Goal: Information Seeking & Learning: Learn about a topic

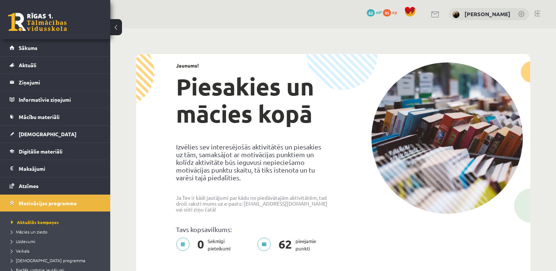
scroll to position [68, 0]
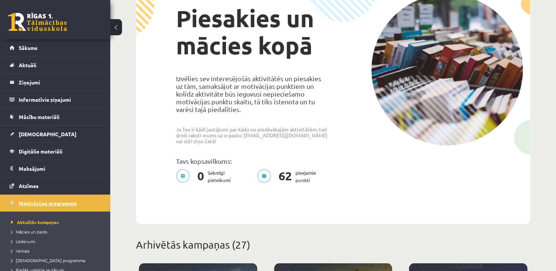
click at [72, 201] on span "Motivācijas programma" at bounding box center [48, 203] width 58 height 7
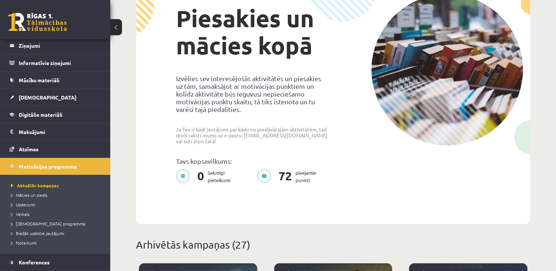
scroll to position [53, 0]
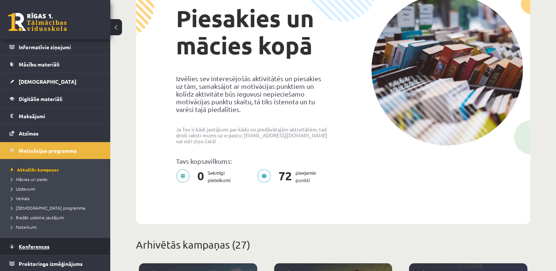
click at [68, 243] on link "Konferences" at bounding box center [56, 246] width 92 height 17
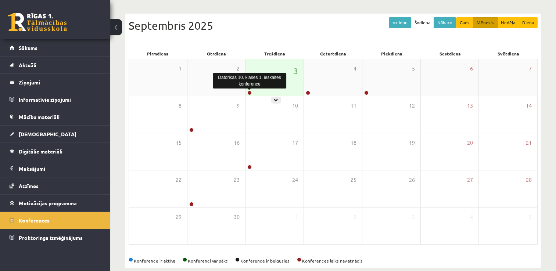
click at [249, 93] on link at bounding box center [249, 93] width 4 height 4
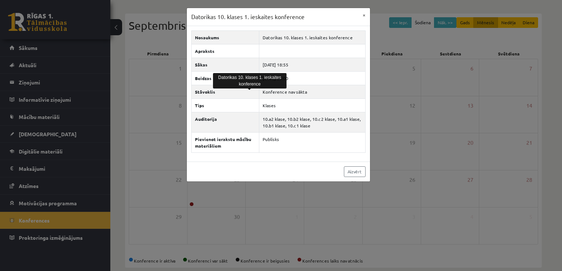
click at [402, 187] on div "Datorikas 10. klases 1. ieskaites konference × Nosaukums Datorikas 10. klases 1…" at bounding box center [281, 135] width 562 height 271
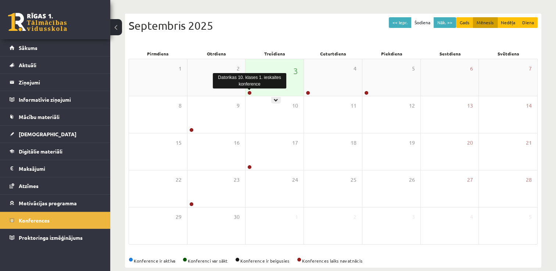
click at [248, 92] on link at bounding box center [249, 93] width 4 height 4
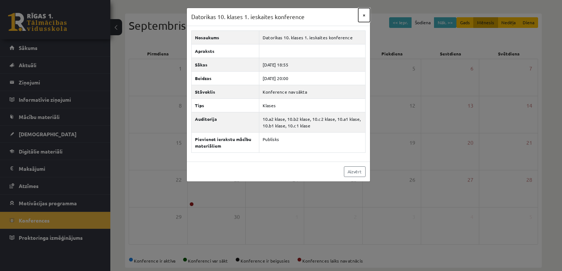
click at [363, 15] on button "×" at bounding box center [364, 15] width 12 height 14
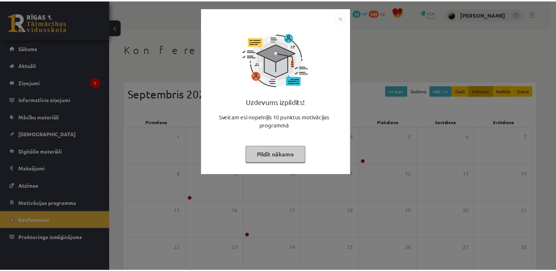
scroll to position [68, 0]
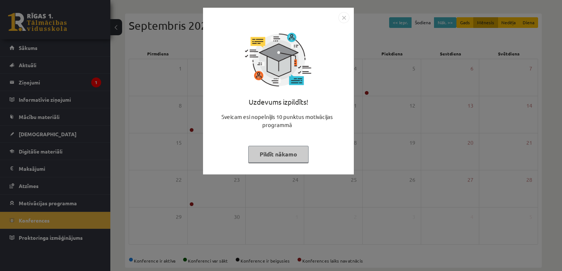
click at [345, 17] on img "Close" at bounding box center [343, 17] width 11 height 11
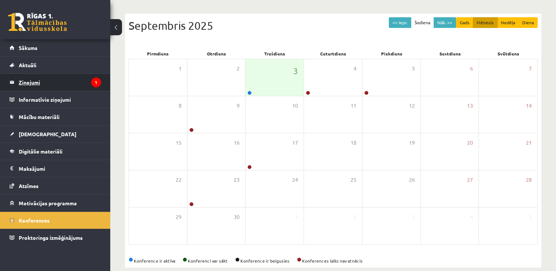
click at [91, 82] on icon "1" at bounding box center [96, 83] width 10 height 10
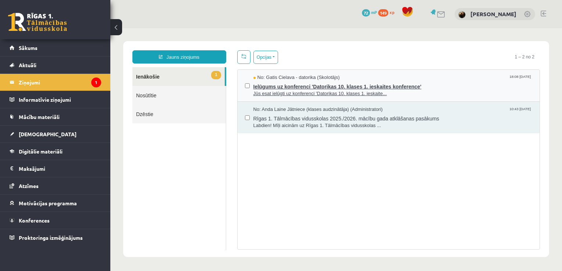
click at [316, 87] on span "Ielūgums uz konferenci 'Datorikas 10. klases 1. ieskaites konference'" at bounding box center [392, 85] width 279 height 9
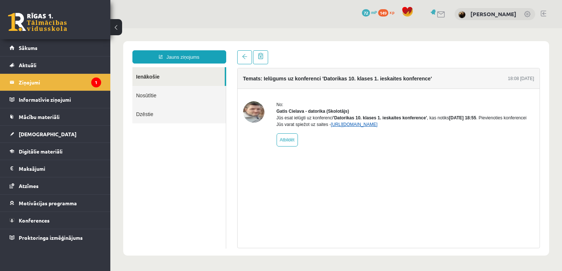
click at [356, 127] on link "https://eskola.r1tv.lv/conferences/4490/join" at bounding box center [354, 124] width 47 height 5
click at [377, 127] on link "https://eskola.r1tv.lv/conferences/4490/join" at bounding box center [354, 124] width 47 height 5
click at [46, 226] on link "Konferences" at bounding box center [56, 220] width 92 height 17
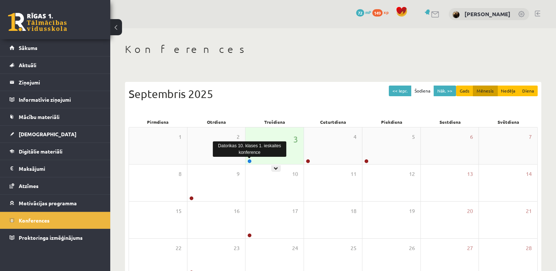
click at [251, 161] on link at bounding box center [249, 161] width 4 height 4
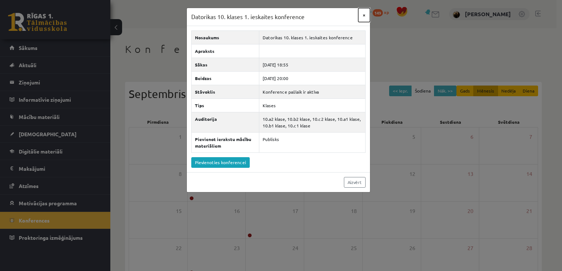
click at [364, 17] on button "×" at bounding box center [364, 15] width 12 height 14
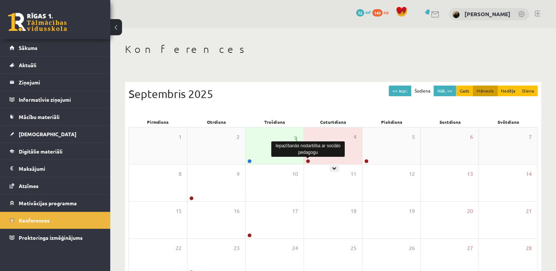
click at [309, 161] on link at bounding box center [308, 161] width 4 height 4
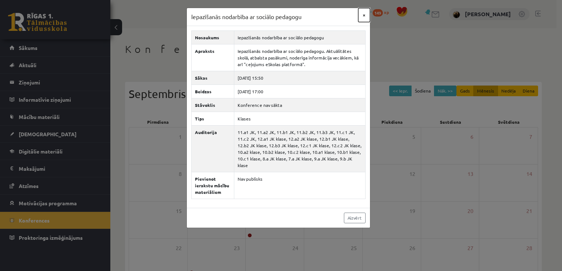
click at [363, 15] on button "×" at bounding box center [364, 15] width 12 height 14
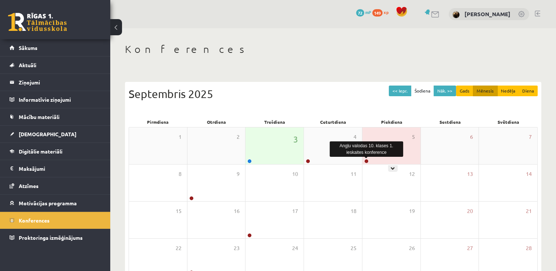
click at [365, 161] on link at bounding box center [366, 161] width 4 height 4
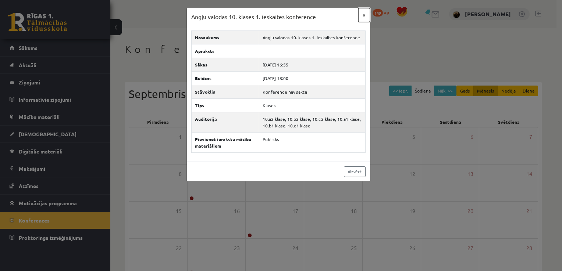
click at [363, 16] on button "×" at bounding box center [364, 15] width 12 height 14
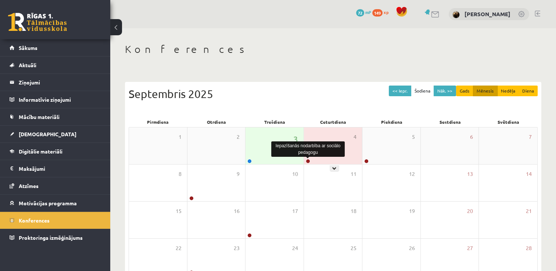
click at [307, 159] on link at bounding box center [308, 161] width 4 height 4
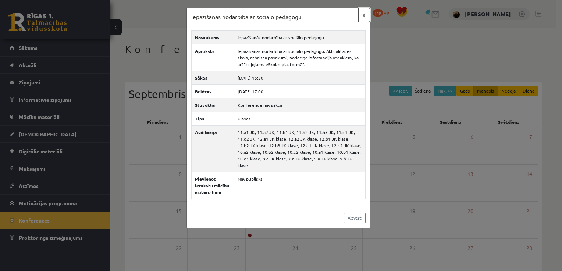
click at [363, 18] on button "×" at bounding box center [364, 15] width 12 height 14
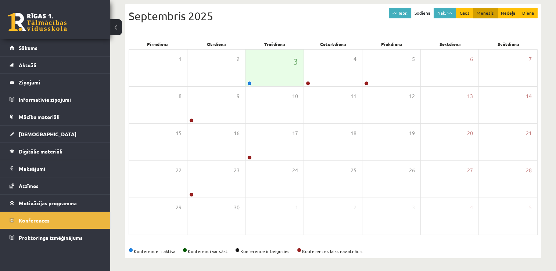
scroll to position [79, 0]
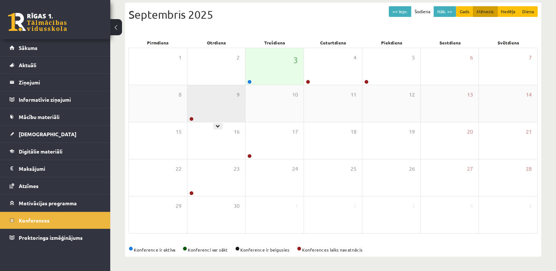
click at [191, 121] on div at bounding box center [190, 119] width 7 height 5
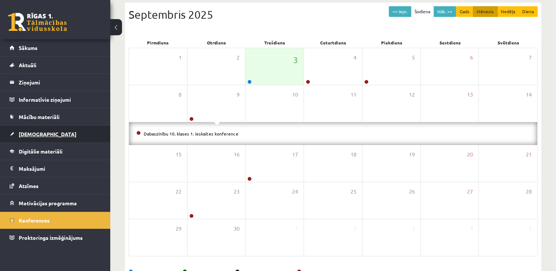
click at [50, 130] on link "[DEMOGRAPHIC_DATA]" at bounding box center [56, 134] width 92 height 17
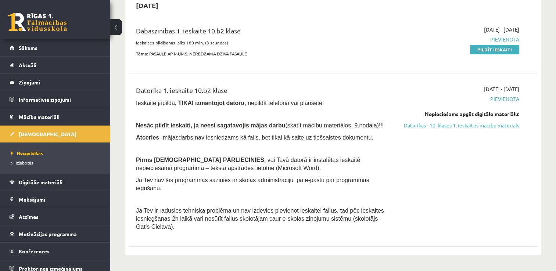
click at [29, 161] on span "Izlabotās" at bounding box center [22, 163] width 22 height 6
